Goal: Information Seeking & Learning: Find specific fact

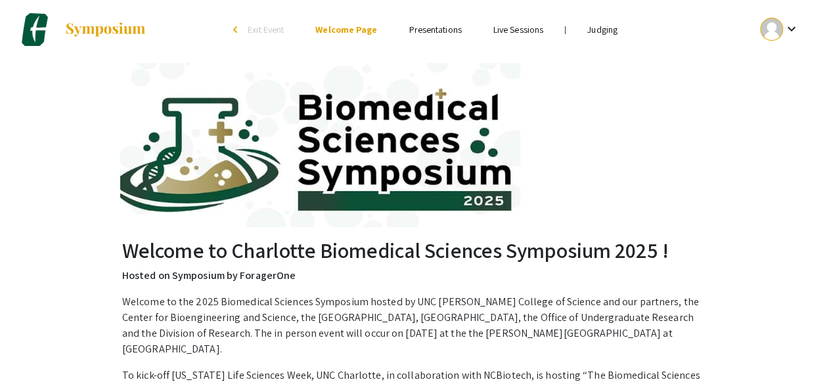
click at [443, 31] on link "Presentations" at bounding box center [434, 30] width 53 height 12
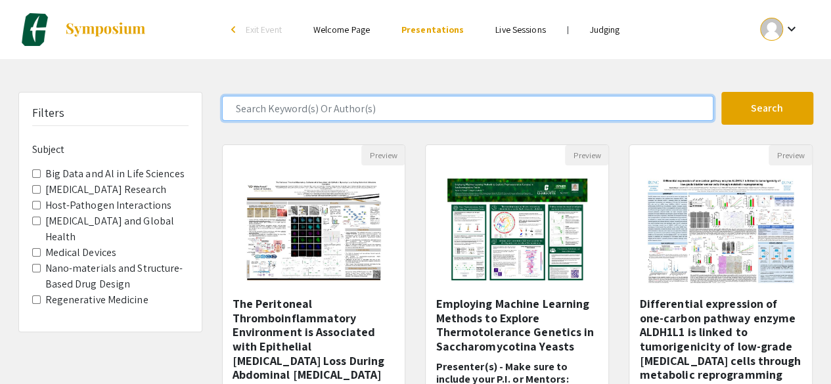
click at [303, 107] on input "Search Keyword(s) Or Author(s)" at bounding box center [467, 108] width 491 height 25
click at [721, 92] on button "Search" at bounding box center [767, 108] width 92 height 33
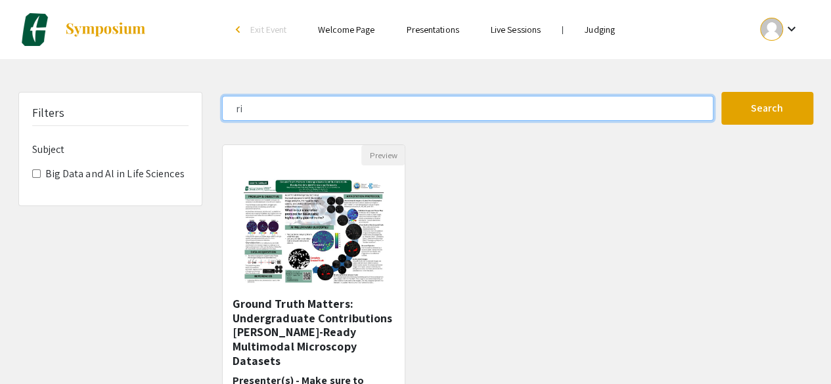
type input "r"
click at [721, 92] on button "Search" at bounding box center [767, 108] width 92 height 33
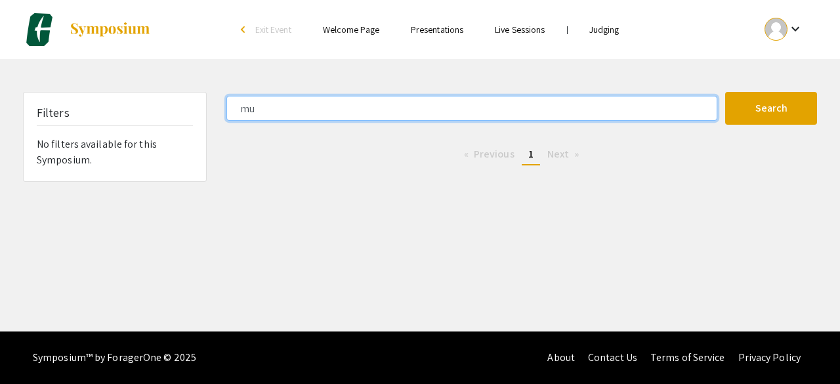
type input "m"
click at [725, 92] on button "Search" at bounding box center [771, 108] width 92 height 33
type input "b"
click at [725, 92] on button "Search" at bounding box center [771, 108] width 92 height 33
type input "m"
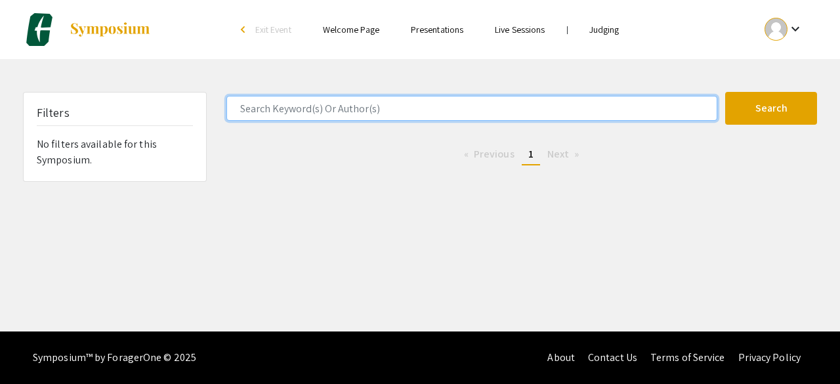
type input "f"
click at [725, 92] on button "Search" at bounding box center [771, 108] width 92 height 33
type input "j"
click at [725, 92] on button "Search" at bounding box center [771, 108] width 92 height 33
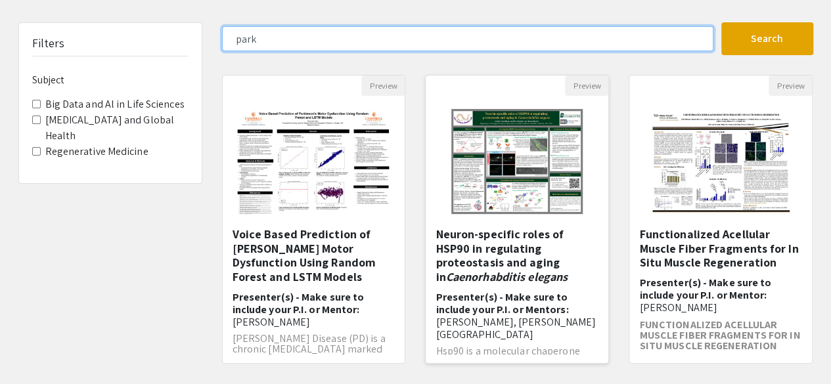
scroll to position [23, 0]
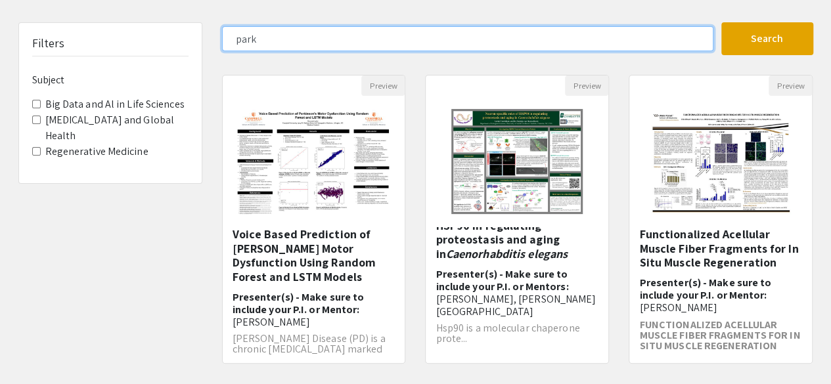
click at [235, 43] on input "park" at bounding box center [467, 38] width 491 height 25
click at [721, 22] on button "Search" at bounding box center [767, 38] width 92 height 33
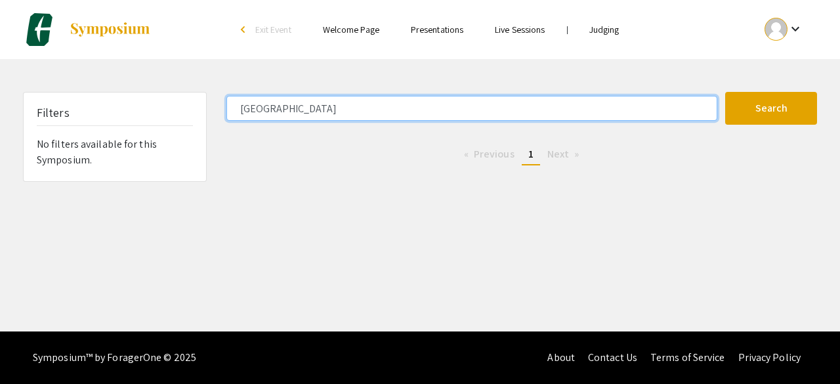
drag, startPoint x: 313, startPoint y: 107, endPoint x: 162, endPoint y: 96, distance: 151.4
click at [162, 96] on div "Filters No filters available for this Symposium. [GEOGRAPHIC_DATA] Search 0 Res…" at bounding box center [420, 137] width 814 height 90
type input "[PERSON_NAME]"
click at [725, 92] on button "Search" at bounding box center [771, 108] width 92 height 33
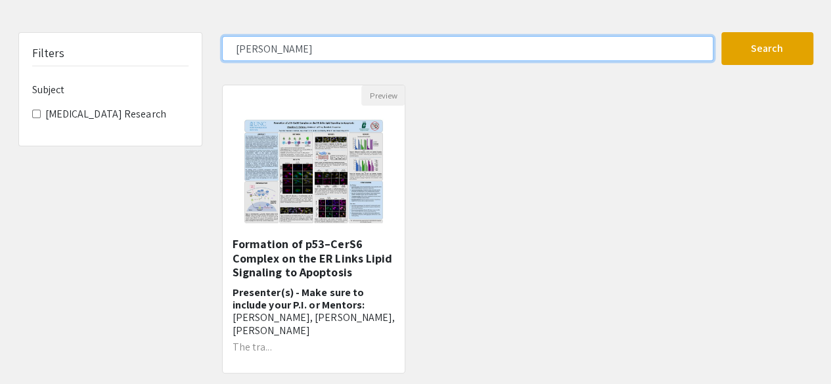
scroll to position [60, 0]
